Goal: Information Seeking & Learning: Learn about a topic

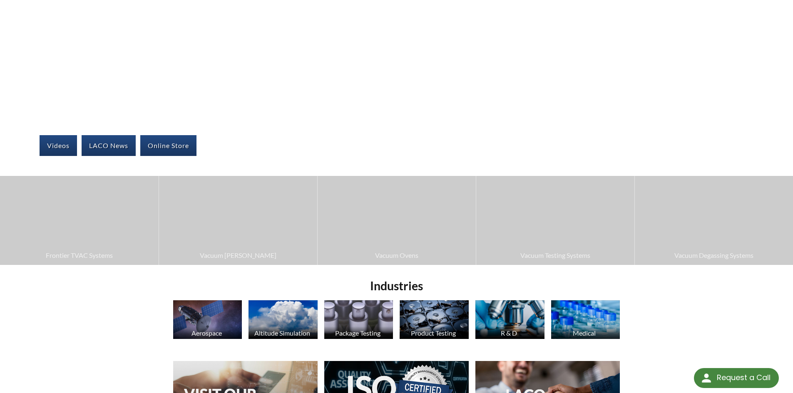
scroll to position [125, 0]
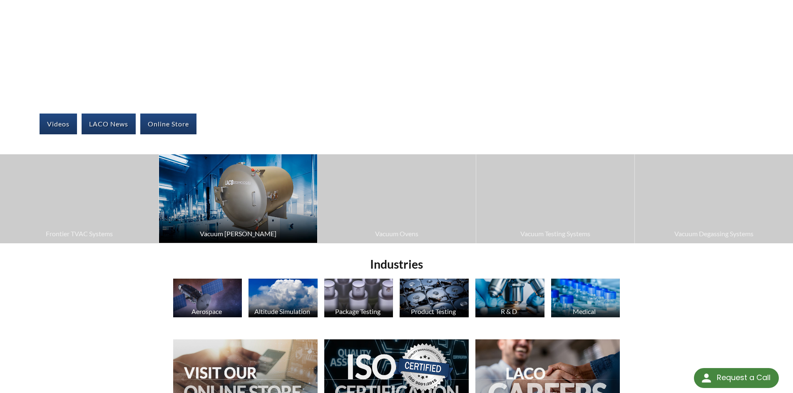
drag, startPoint x: 258, startPoint y: 209, endPoint x: 244, endPoint y: 234, distance: 28.9
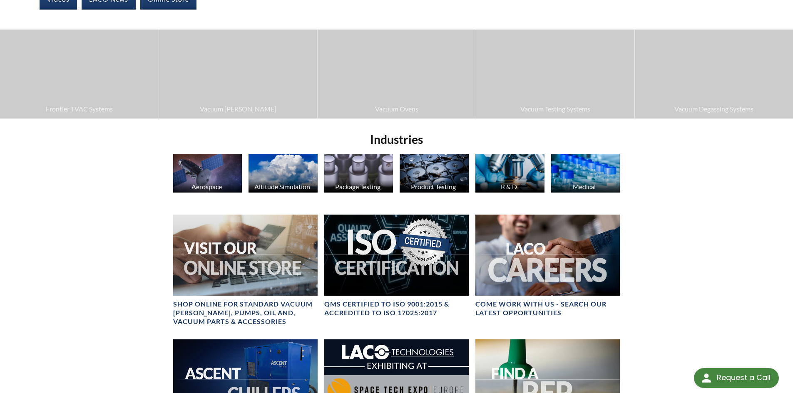
scroll to position [0, 0]
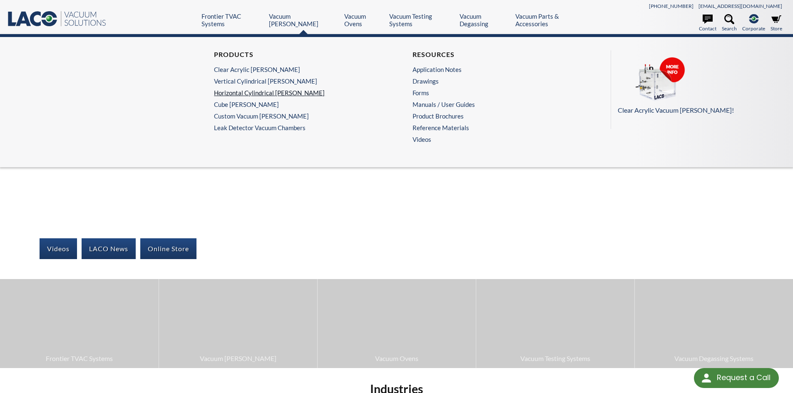
click at [284, 89] on link "Horizontal Cylindrical Chambers" at bounding box center [295, 92] width 162 height 7
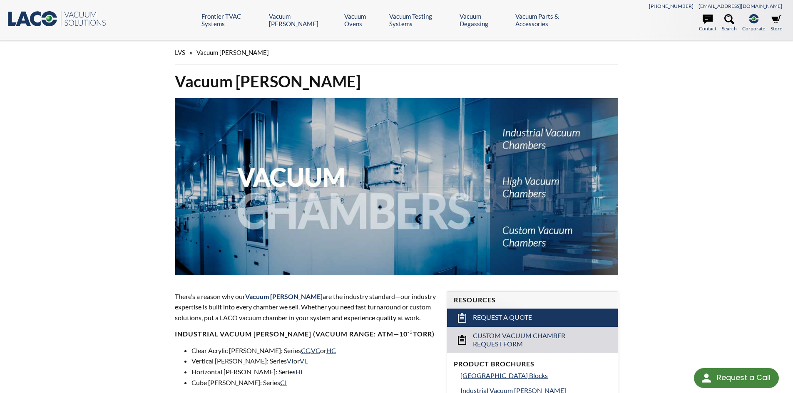
click at [43, 90] on div "LVS » Vacuum Chambers Vacuum Chambers There’s a reason why our Vacuum Chambers …" at bounding box center [396, 389] width 793 height 698
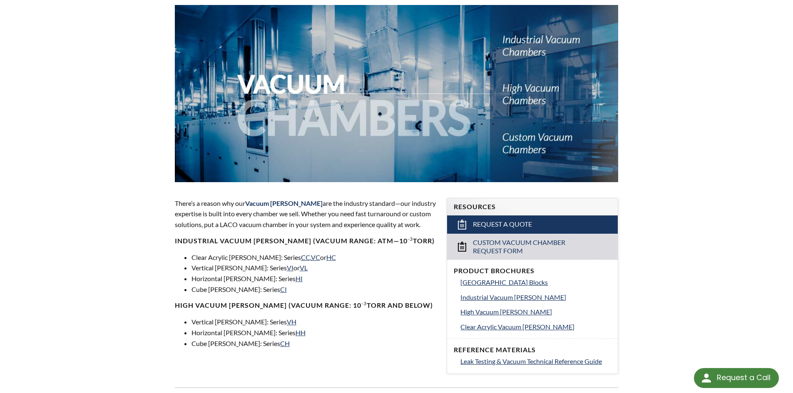
scroll to position [125, 0]
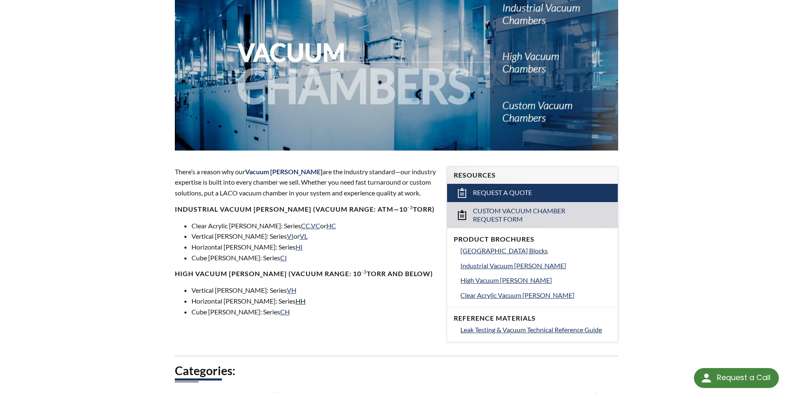
click at [296, 304] on link "HH" at bounding box center [301, 301] width 10 height 8
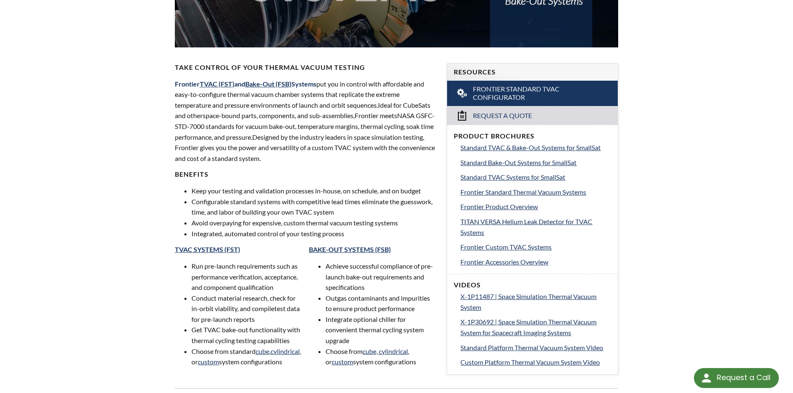
scroll to position [208, 0]
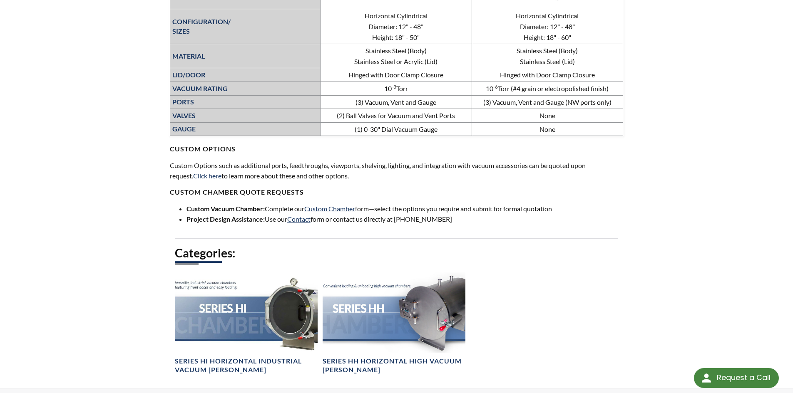
scroll to position [416, 0]
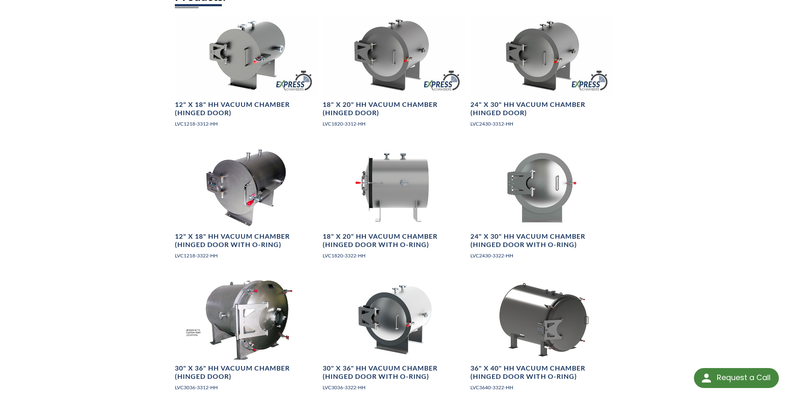
scroll to position [541, 0]
click at [686, 167] on div "LVS » Vacuum Chambers » Products » Horizontal Cylindrical Chambers » Series HH …" at bounding box center [396, 311] width 793 height 1624
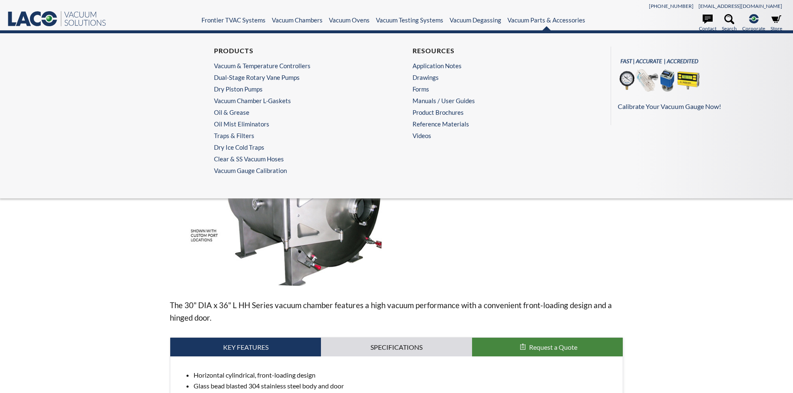
select select "Language Translate Widget"
